Goal: Find specific page/section: Find specific page/section

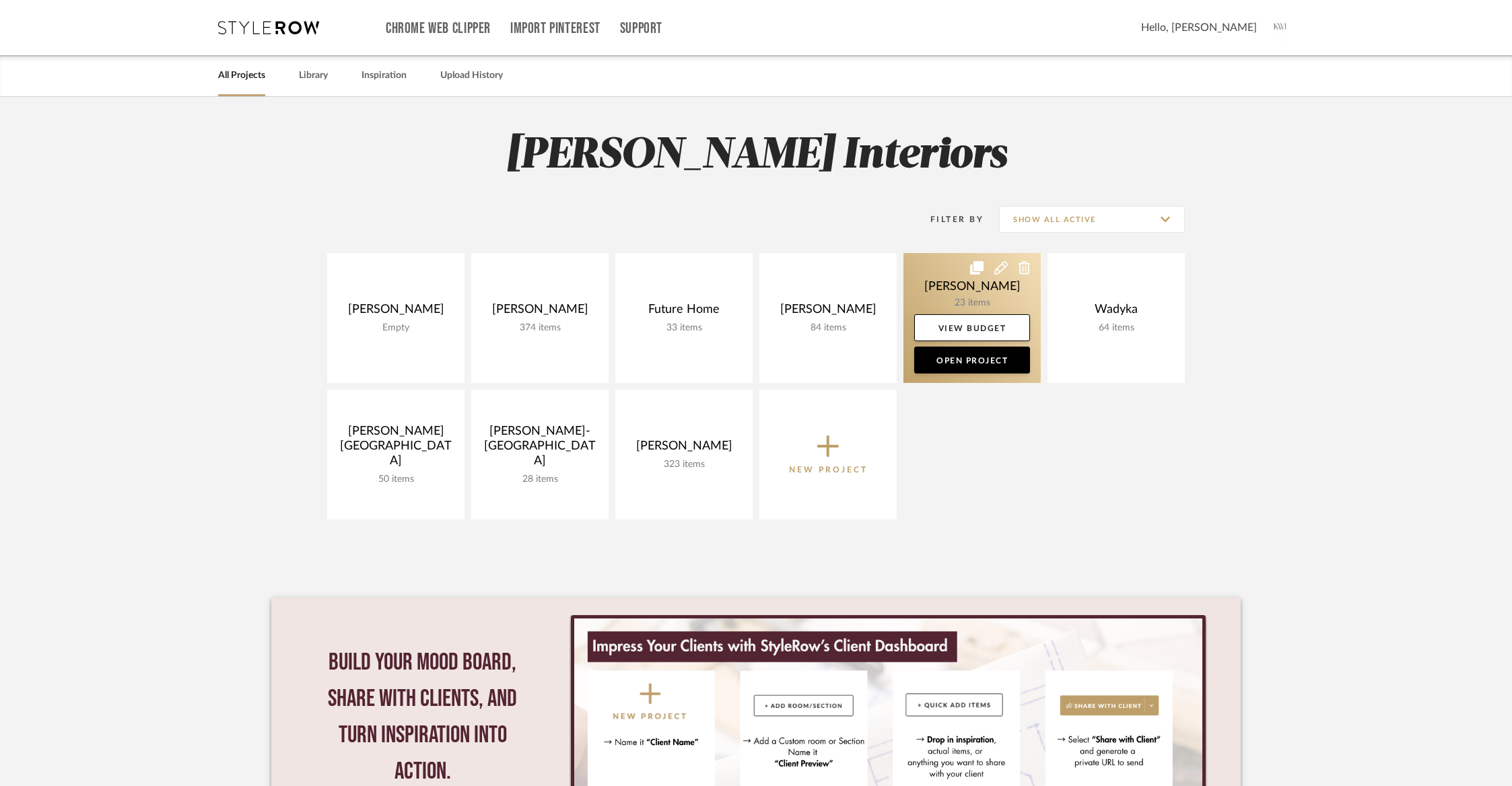
click at [948, 291] on link at bounding box center [972, 318] width 137 height 130
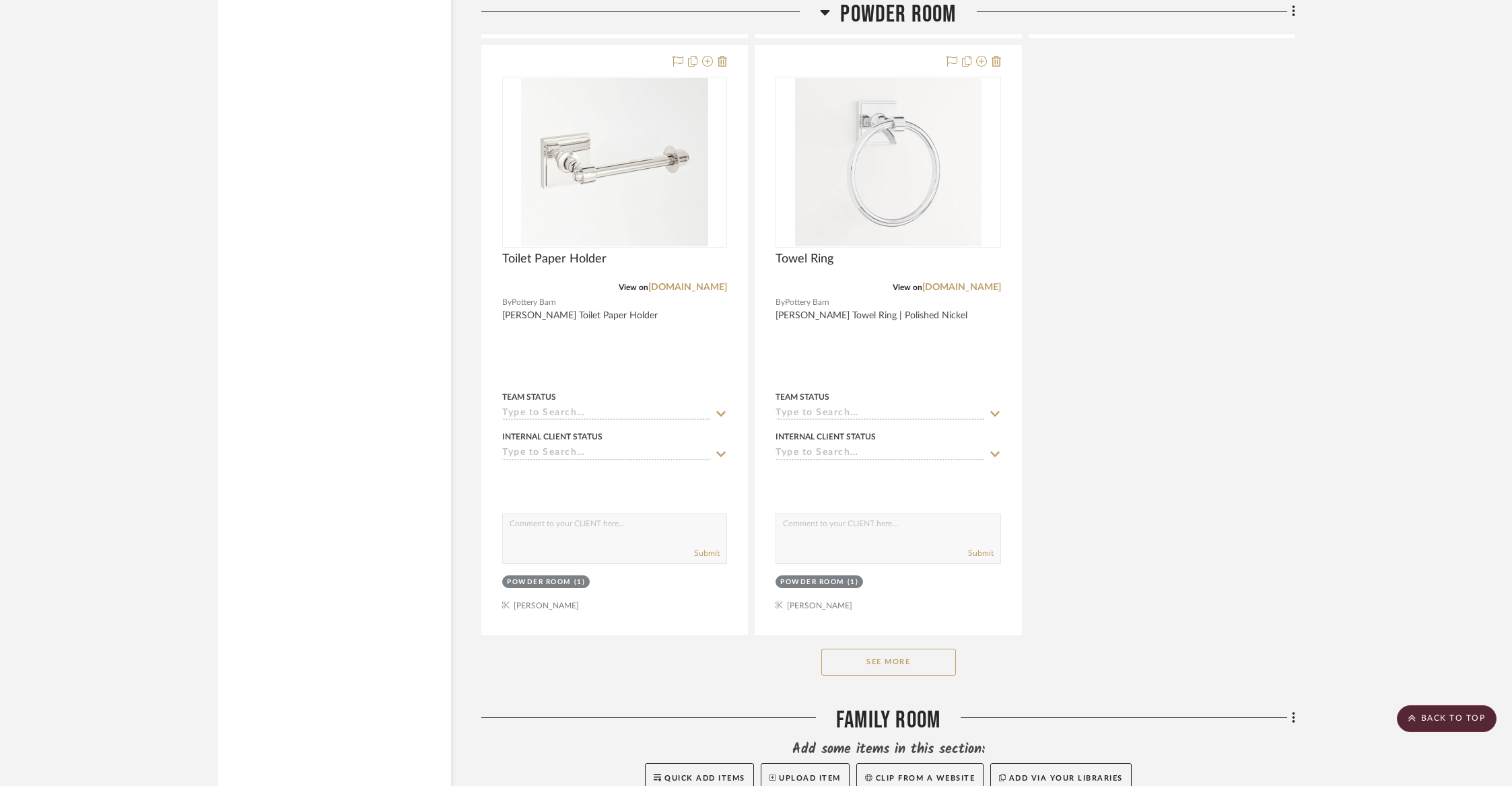
scroll to position [1653, 0]
click at [840, 652] on button "See More" at bounding box center [888, 661] width 135 height 27
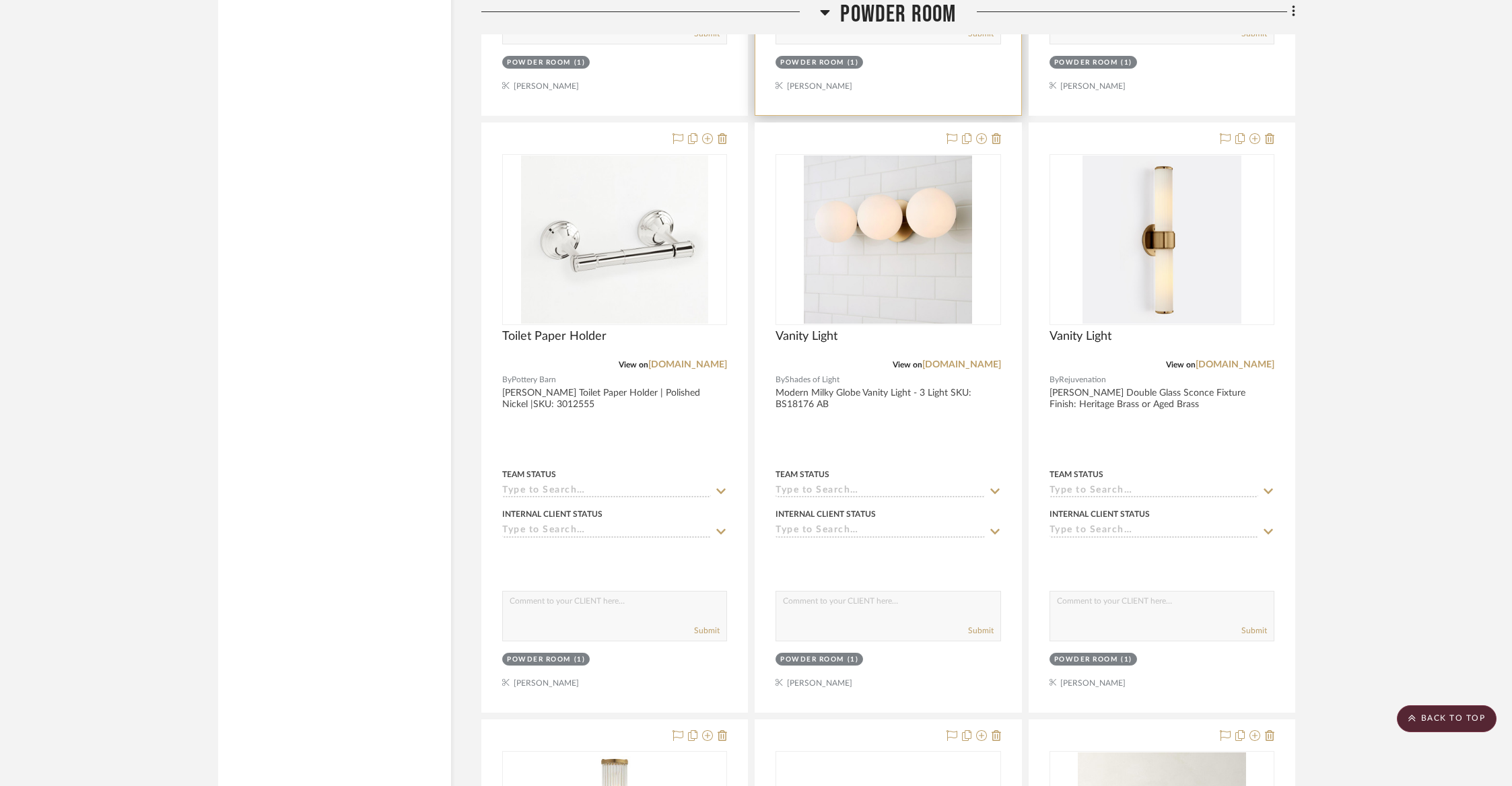
scroll to position [2187, 0]
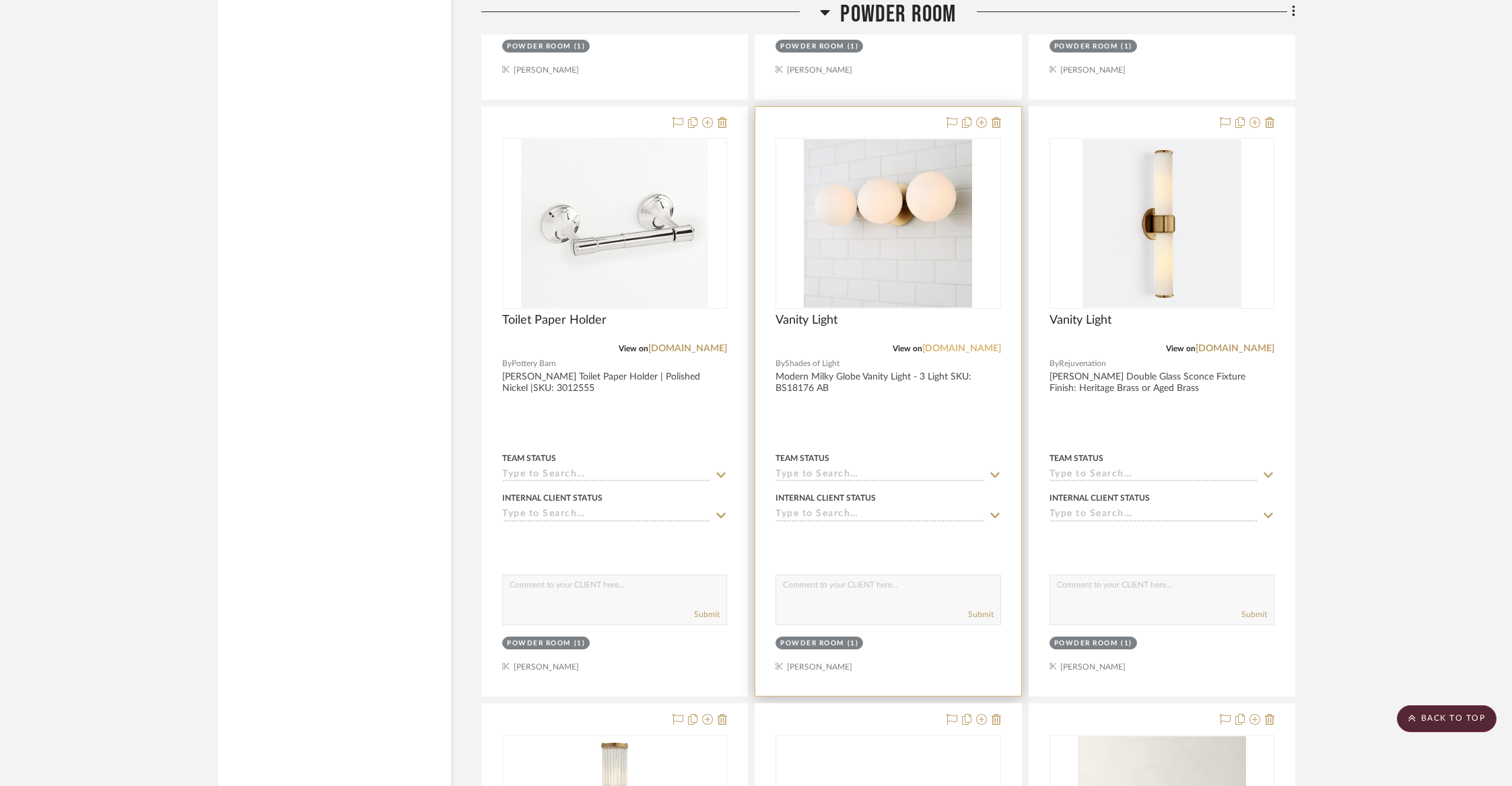
click at [968, 344] on link "[DOMAIN_NAME]" at bounding box center [961, 348] width 79 height 9
click at [950, 117] on icon at bounding box center [952, 123] width 11 height 11
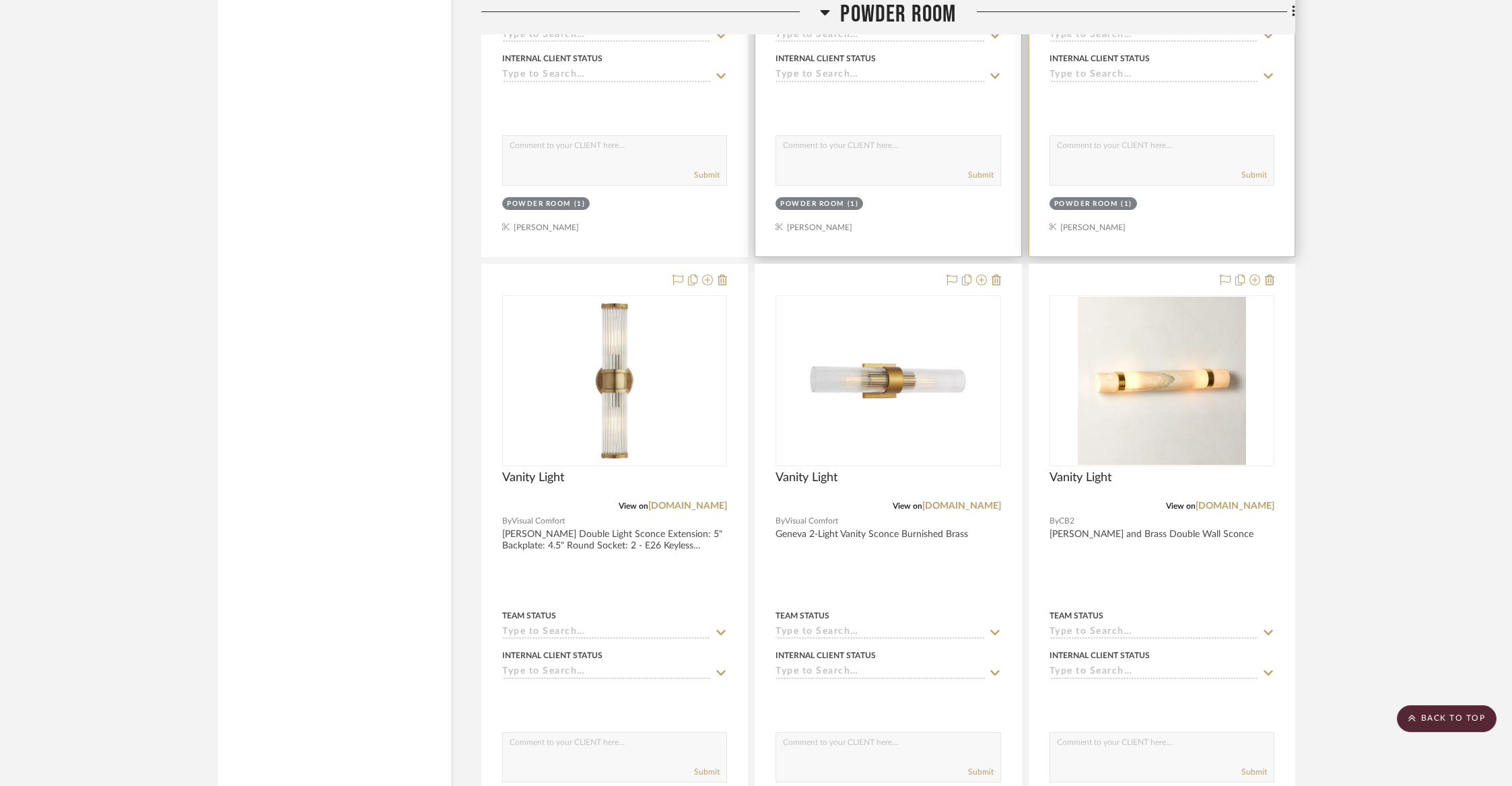
scroll to position [2672, 0]
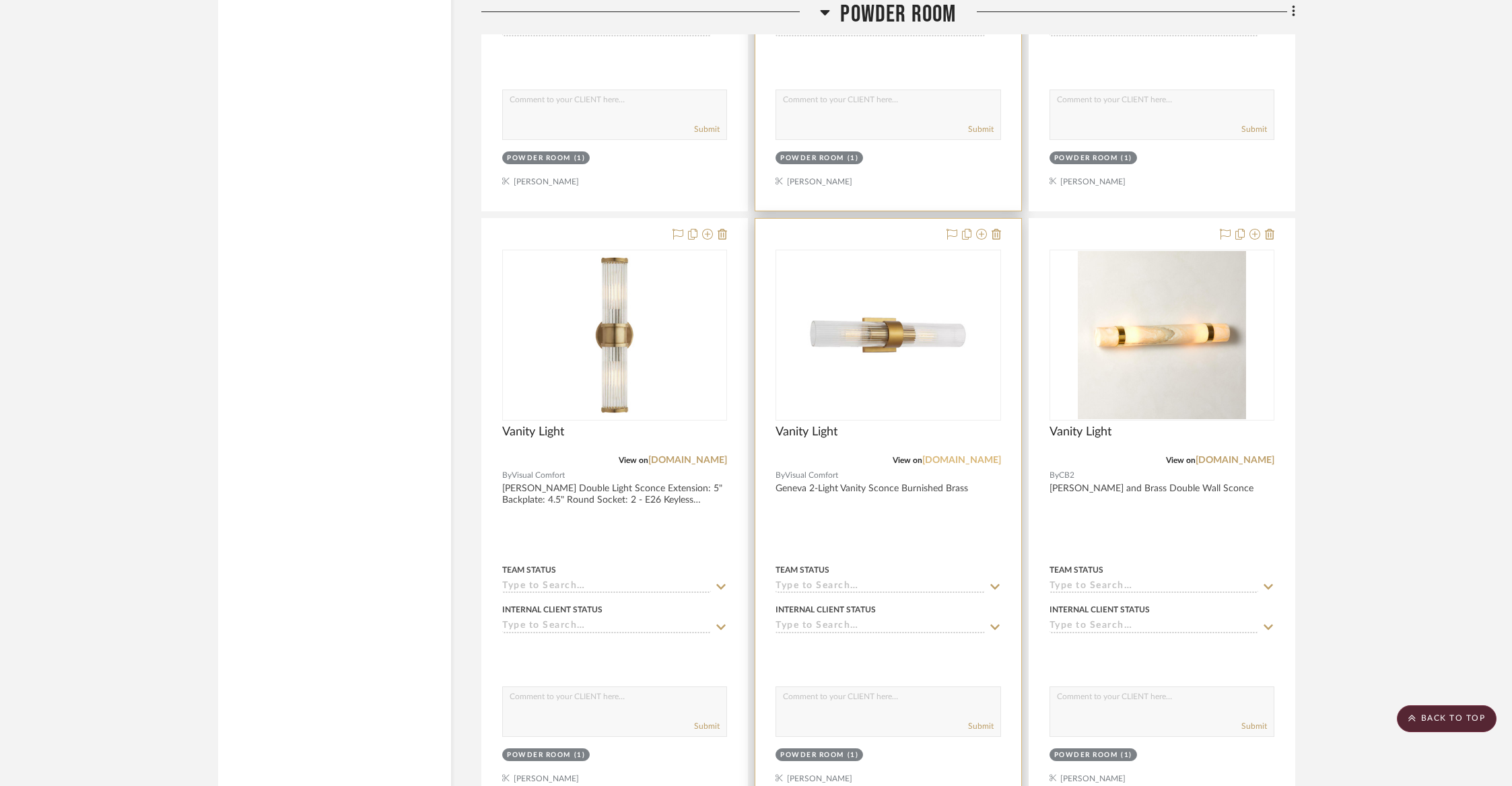
click at [938, 456] on link "[DOMAIN_NAME]" at bounding box center [961, 460] width 79 height 9
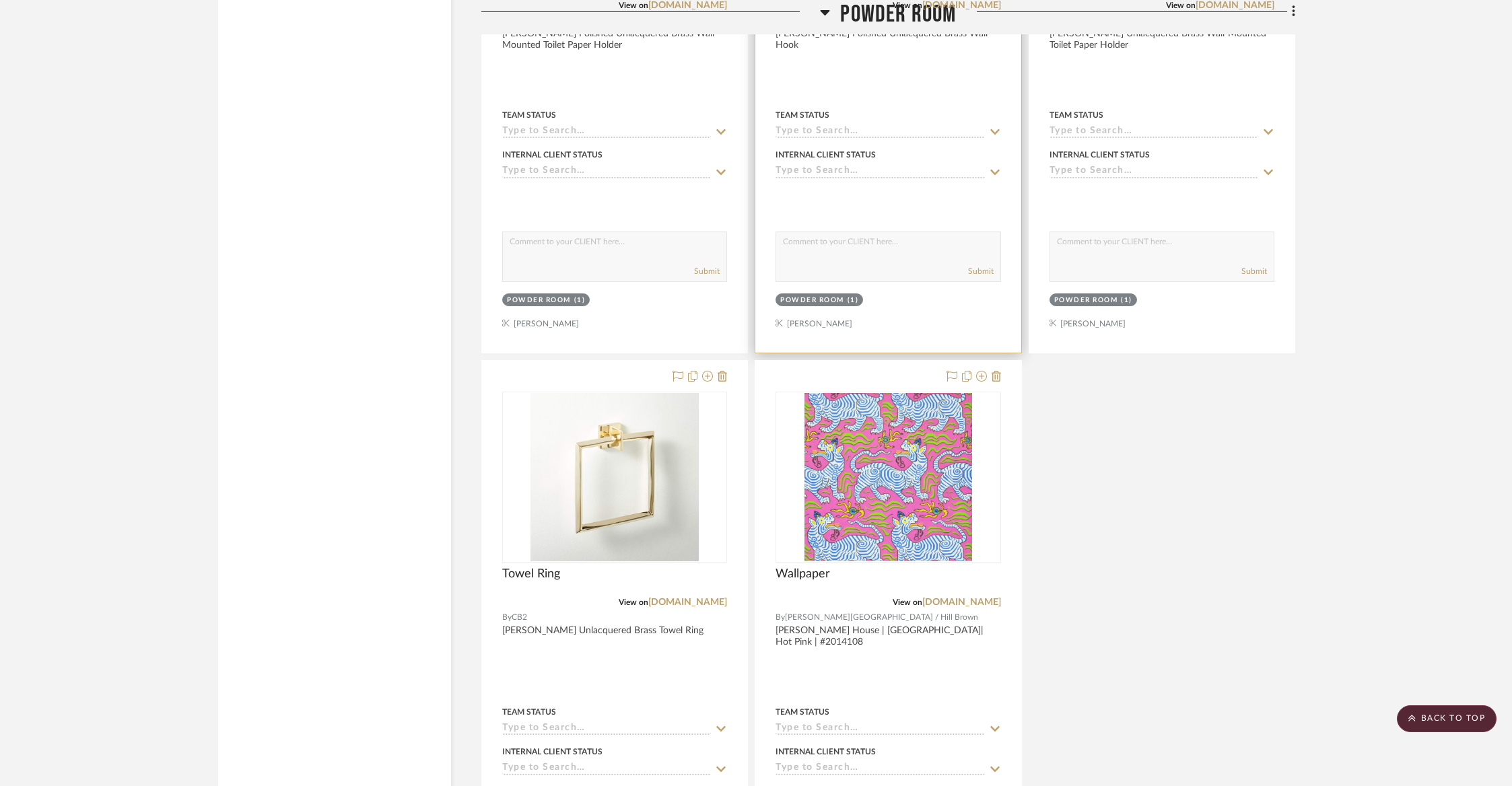
scroll to position [4362, 0]
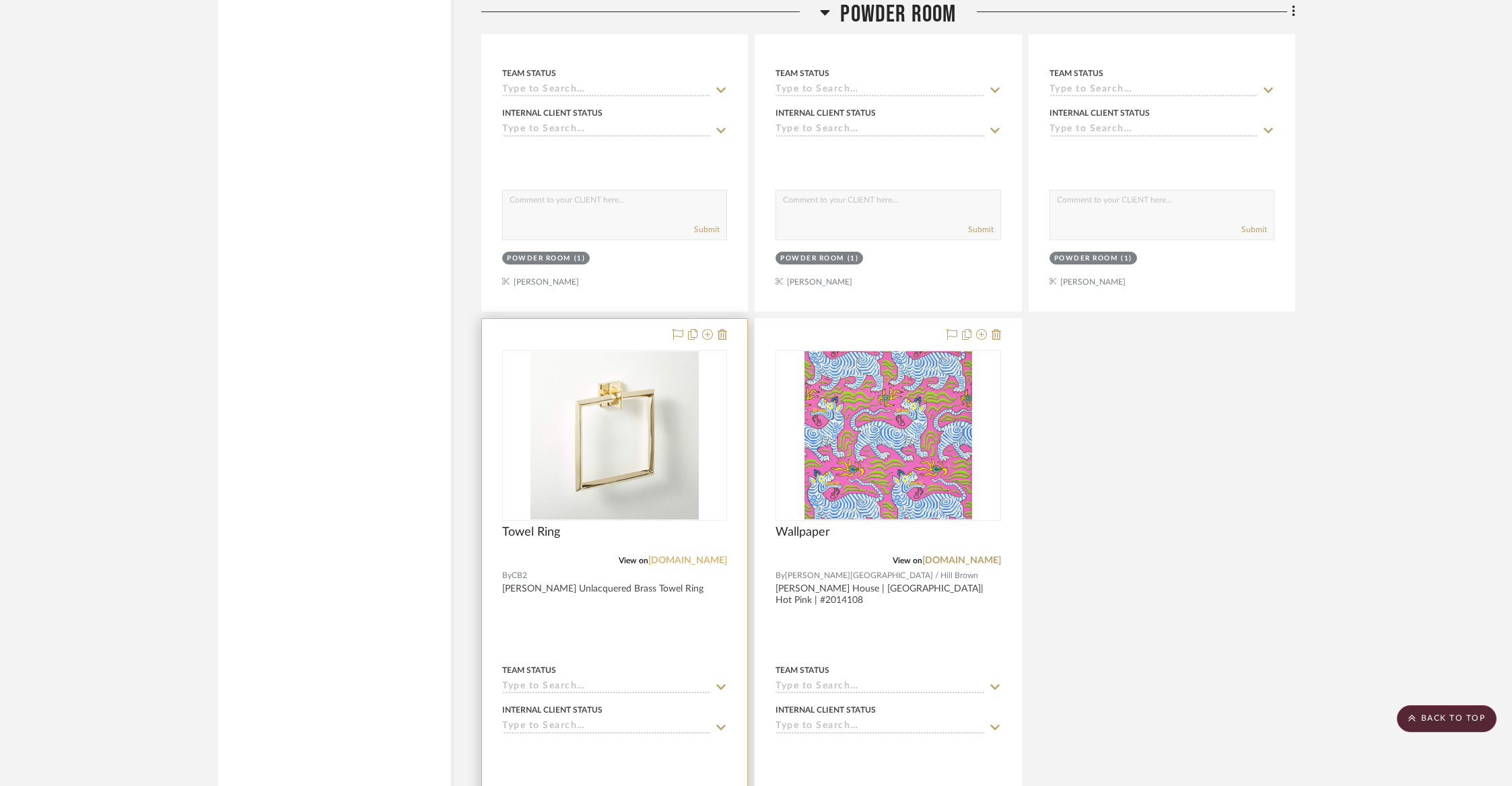
click at [700, 556] on link "[DOMAIN_NAME]" at bounding box center [687, 560] width 79 height 9
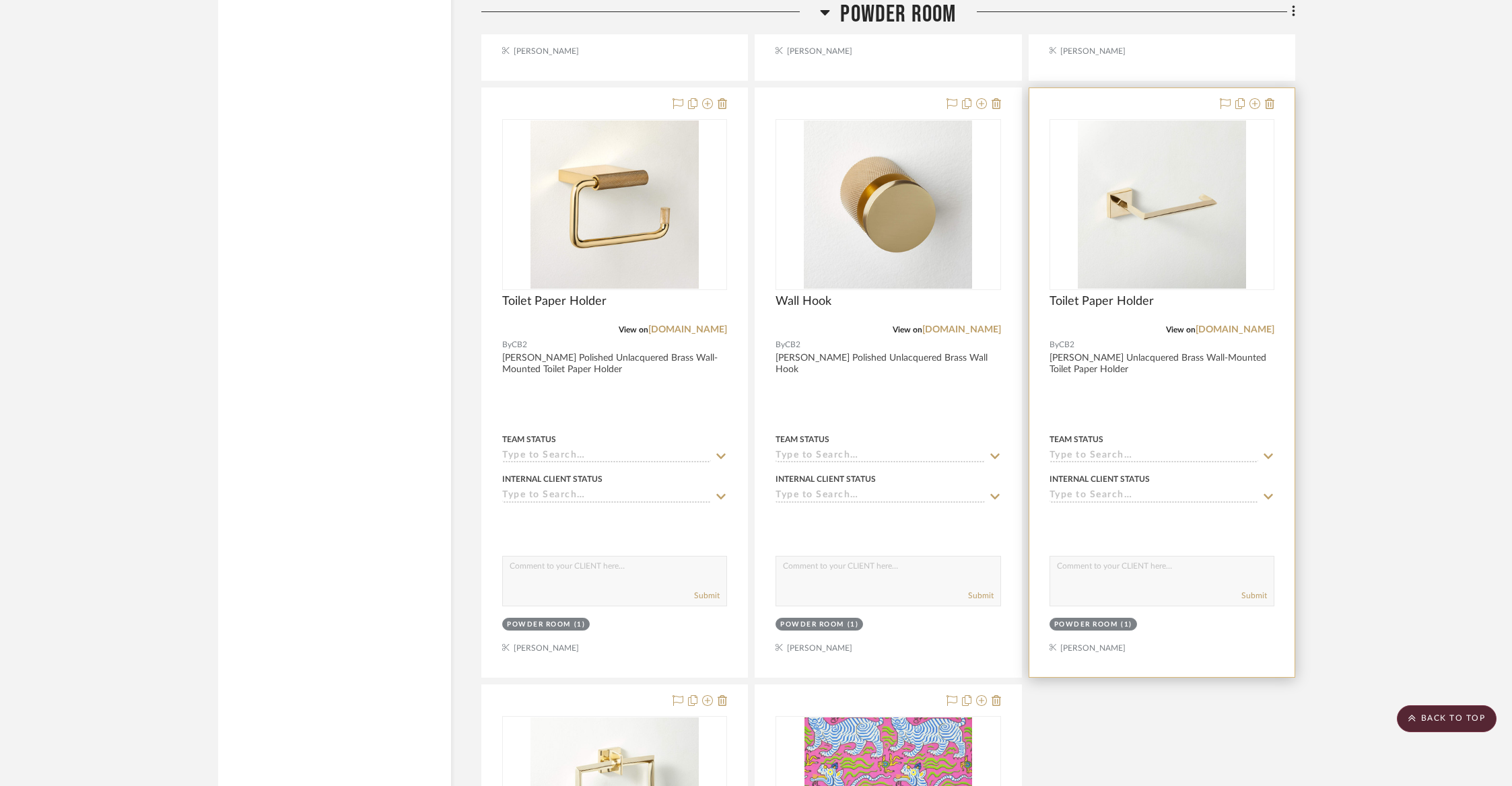
scroll to position [3970, 0]
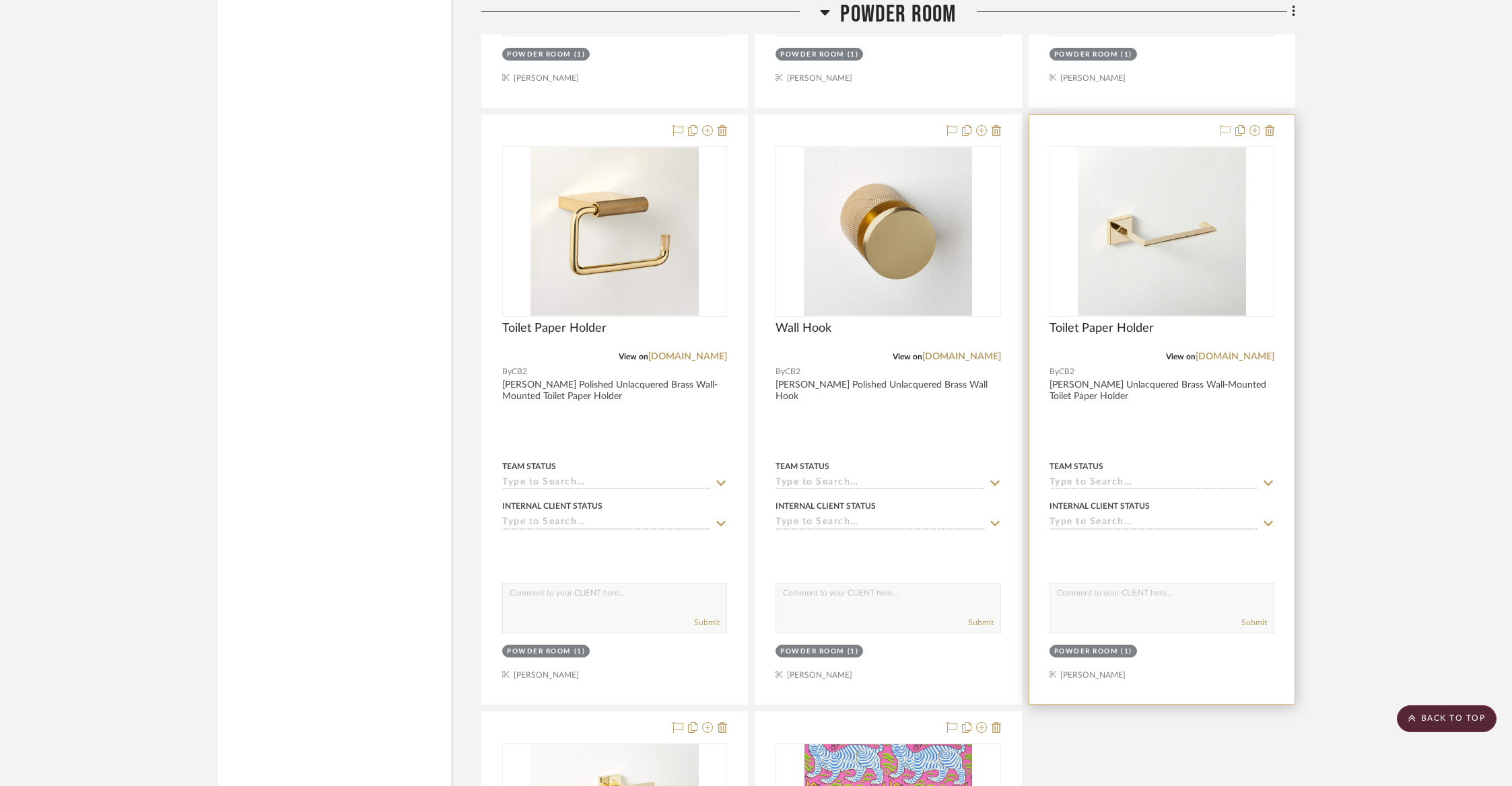
click at [1220, 125] on icon at bounding box center [1225, 131] width 11 height 11
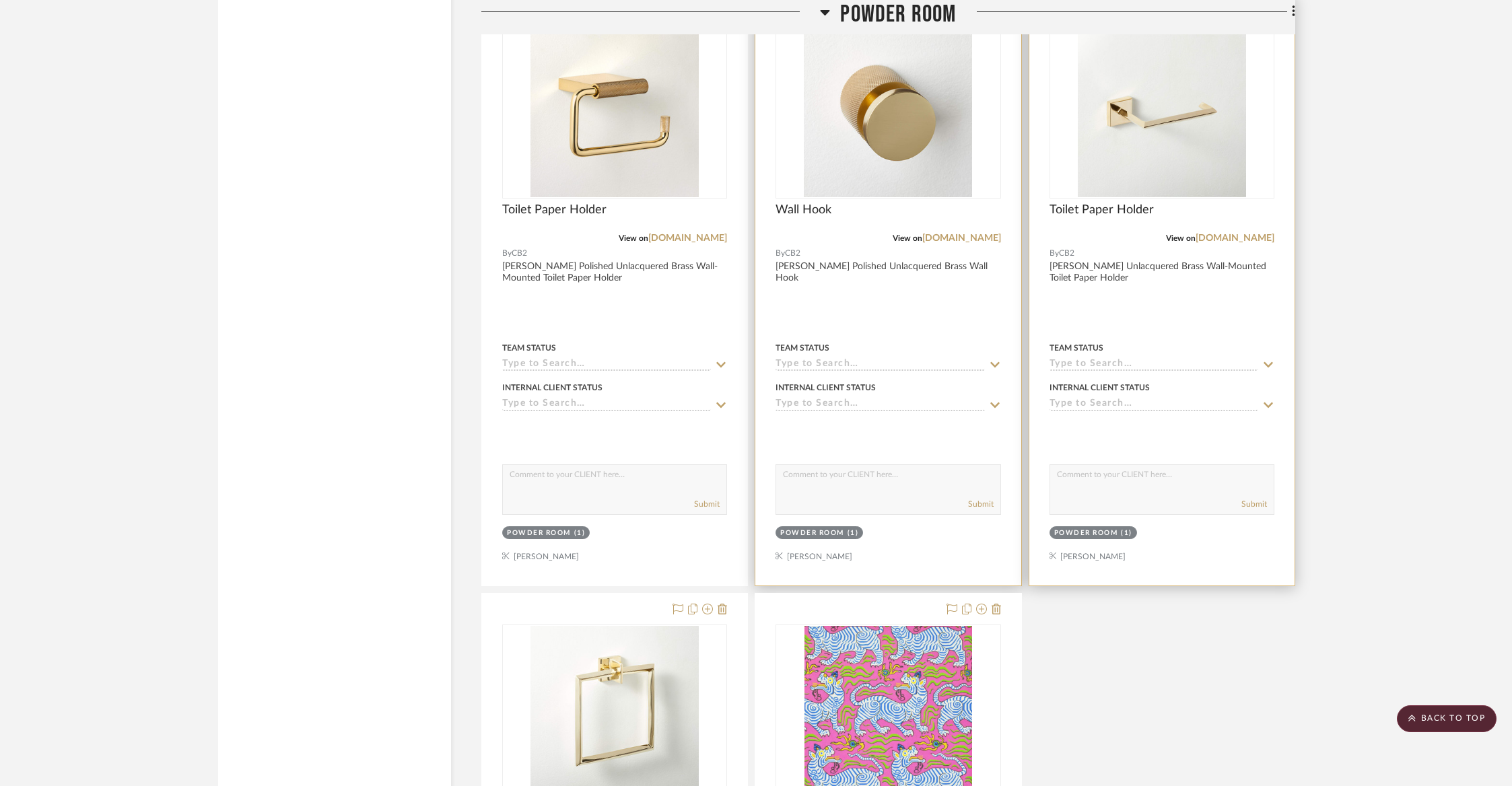
scroll to position [4268, 0]
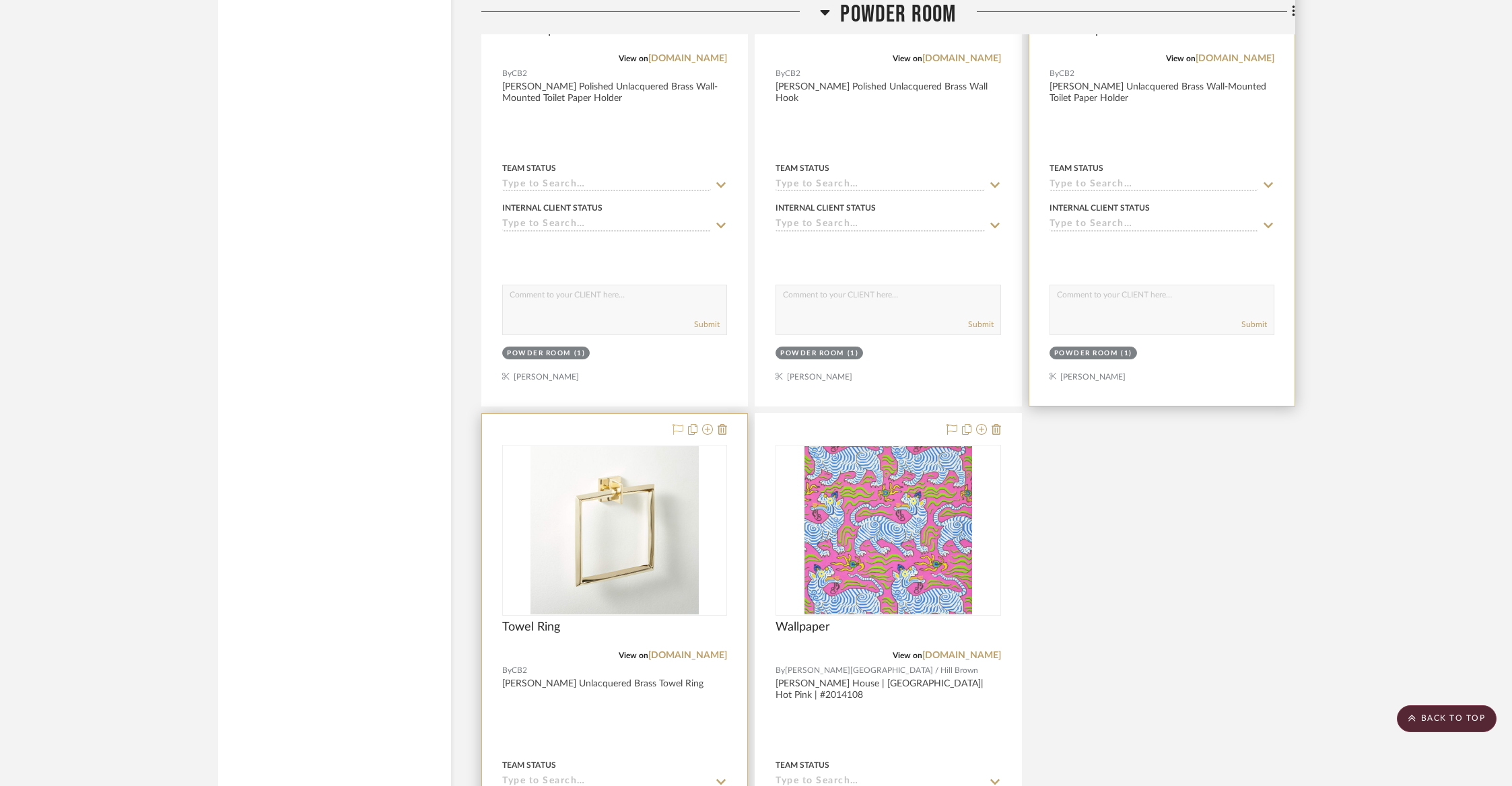
click at [674, 424] on icon at bounding box center [678, 430] width 11 height 11
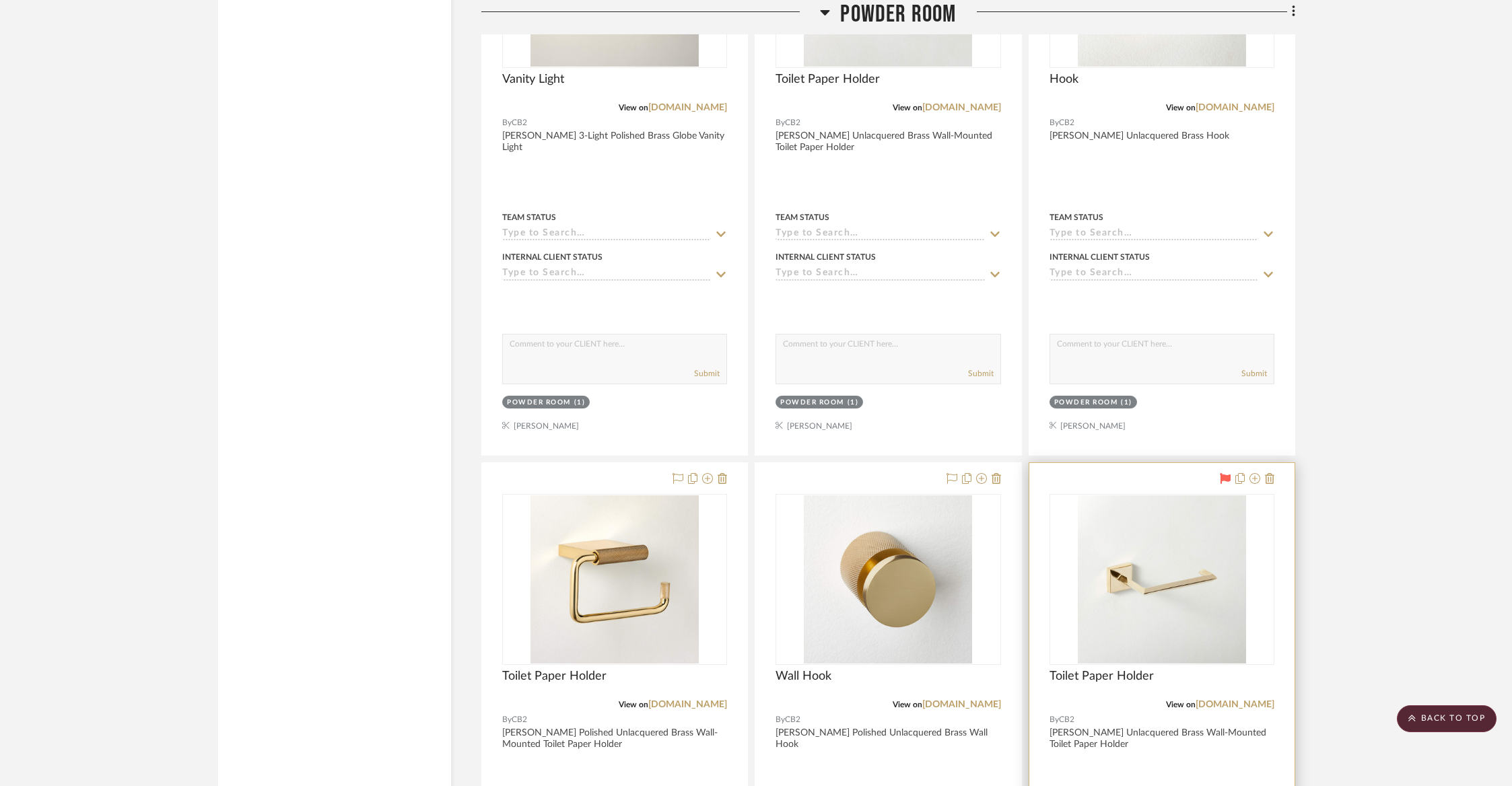
scroll to position [3297, 0]
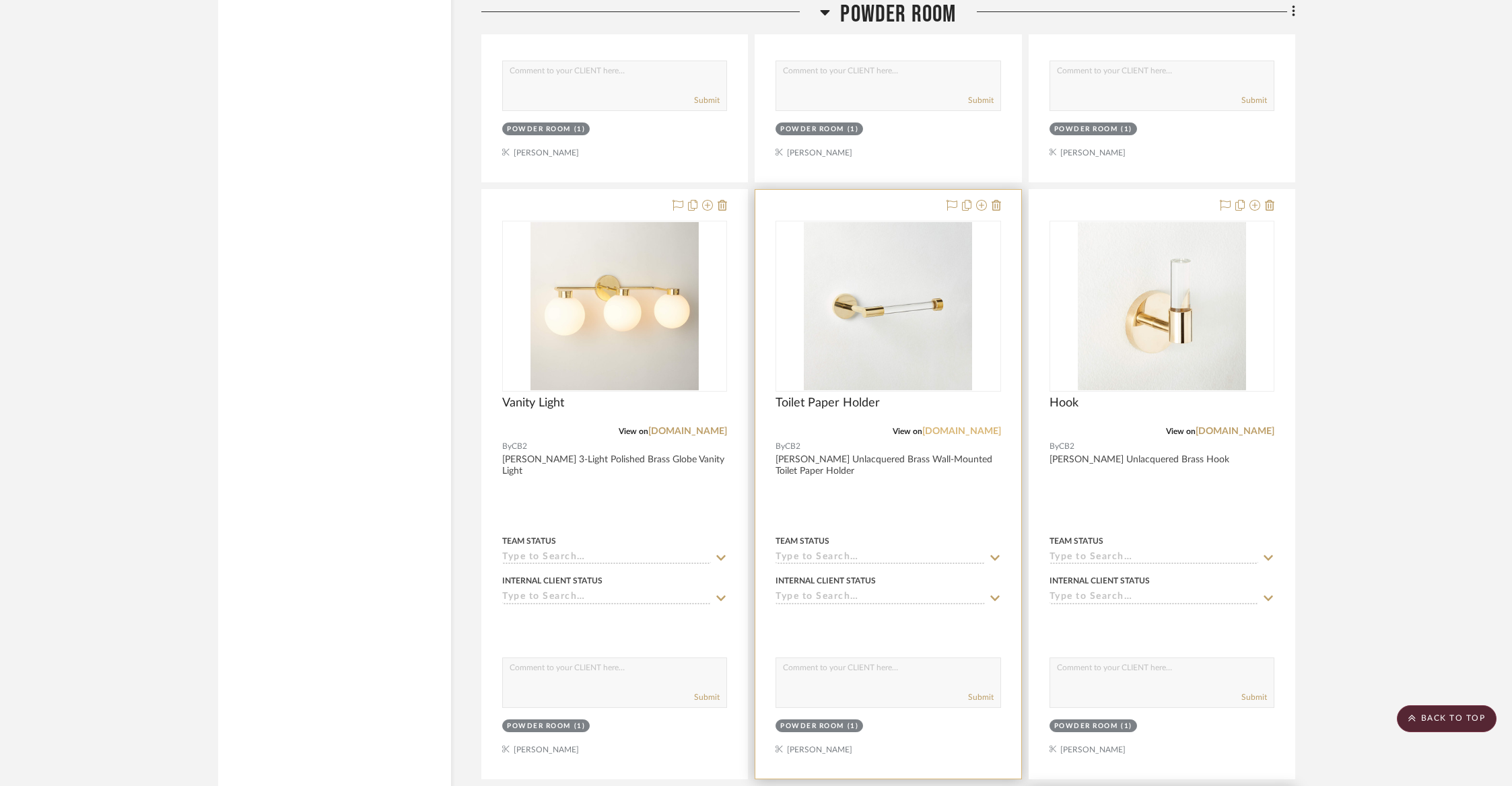
click at [977, 427] on link "[DOMAIN_NAME]" at bounding box center [961, 431] width 79 height 9
